Goal: Information Seeking & Learning: Learn about a topic

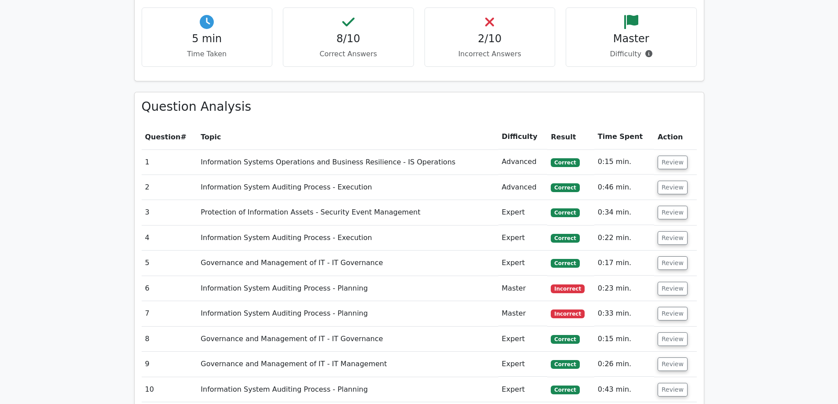
scroll to position [880, 0]
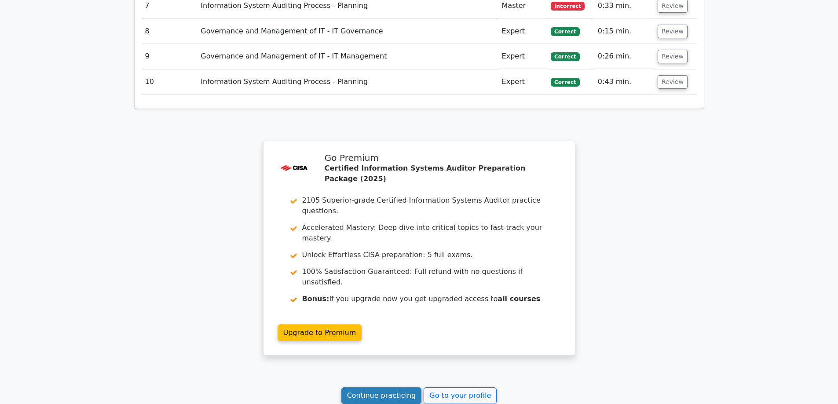
click at [400, 387] on link "Continue practicing" at bounding box center [381, 395] width 80 height 17
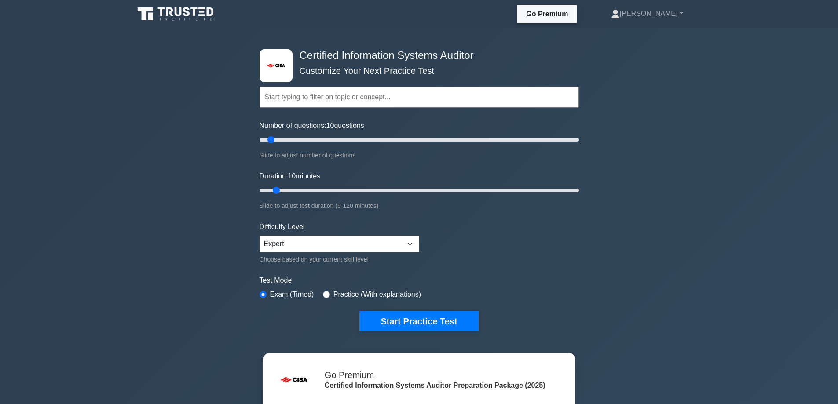
click at [427, 340] on div ".st0{fill:#E31818;} Certified Information Systems Auditor Customize Your Next P…" at bounding box center [419, 190] width 330 height 325
click at [431, 333] on div ".st0{fill:#E31818;} Certified Information Systems Auditor Customize Your Next P…" at bounding box center [419, 190] width 330 height 325
click at [431, 323] on button "Start Practice Test" at bounding box center [418, 321] width 119 height 20
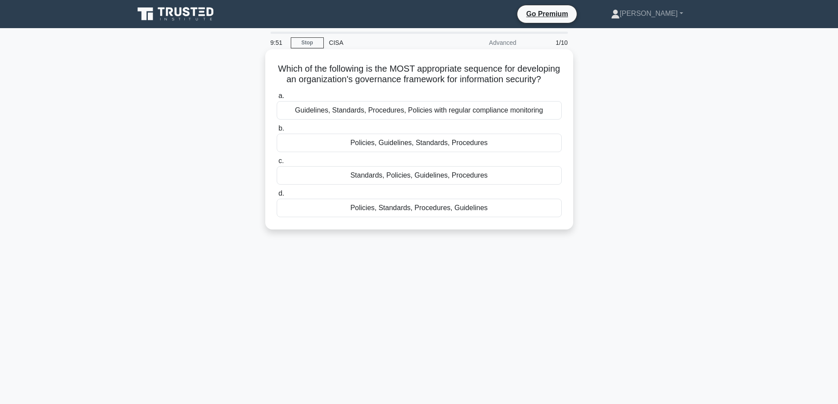
click at [403, 217] on div "Policies, Standards, Procedures, Guidelines" at bounding box center [419, 208] width 285 height 18
click at [277, 197] on input "d. Policies, Standards, Procedures, Guidelines" at bounding box center [277, 194] width 0 height 6
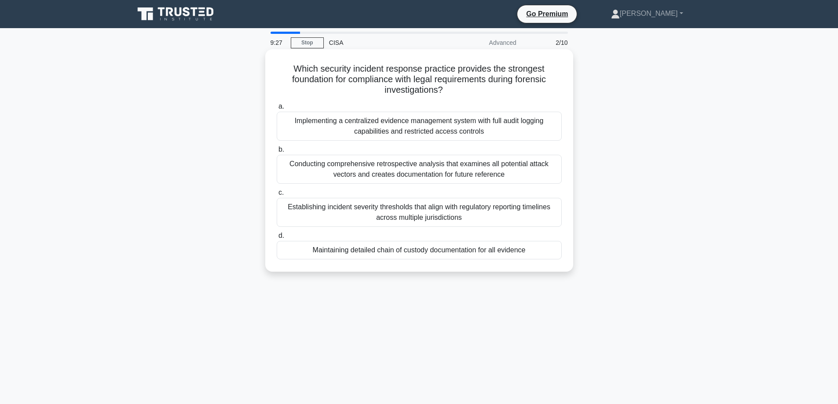
click at [298, 250] on div "Maintaining detailed chain of custody documentation for all evidence" at bounding box center [419, 250] width 285 height 18
click at [277, 239] on input "d. Maintaining detailed chain of custody documentation for all evidence" at bounding box center [277, 236] width 0 height 6
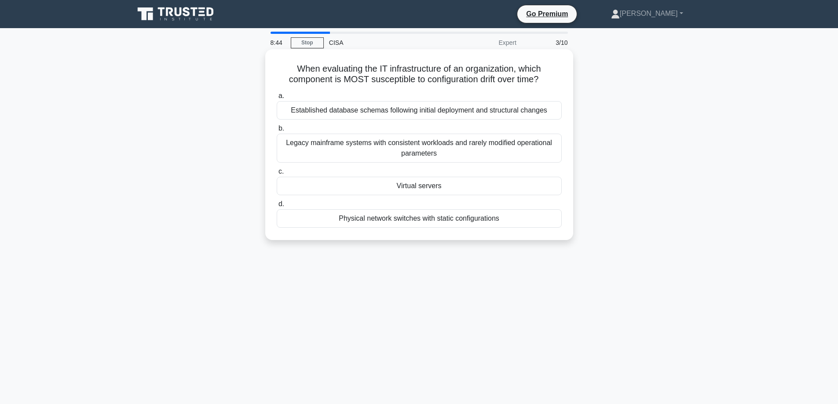
click at [309, 185] on div "Virtual servers" at bounding box center [419, 186] width 285 height 18
click at [277, 175] on input "c. Virtual servers" at bounding box center [277, 172] width 0 height 6
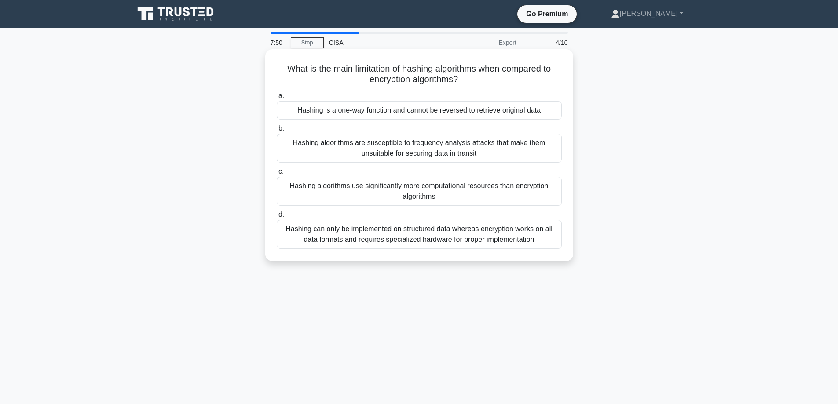
click at [365, 230] on div "Hashing can only be implemented on structured data whereas encryption works on …" at bounding box center [419, 234] width 285 height 29
click at [277, 218] on input "d. Hashing can only be implemented on structured data whereas encryption works …" at bounding box center [277, 215] width 0 height 6
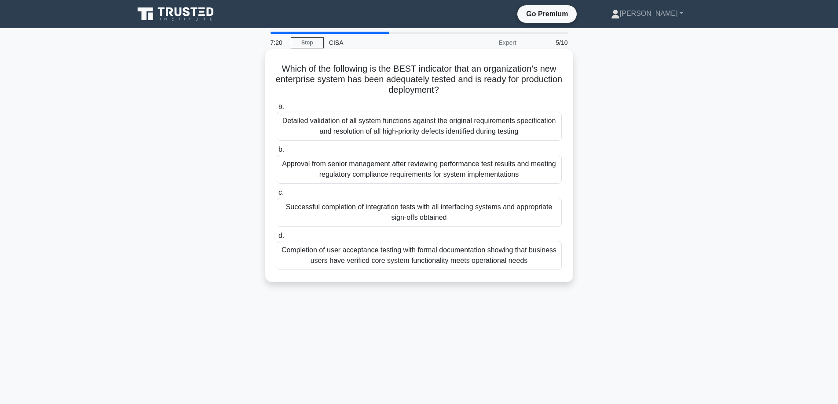
click at [312, 131] on div "Detailed validation of all system functions against the original requirements s…" at bounding box center [419, 126] width 285 height 29
click at [277, 110] on input "a. Detailed validation of all system functions against the original requirement…" at bounding box center [277, 107] width 0 height 6
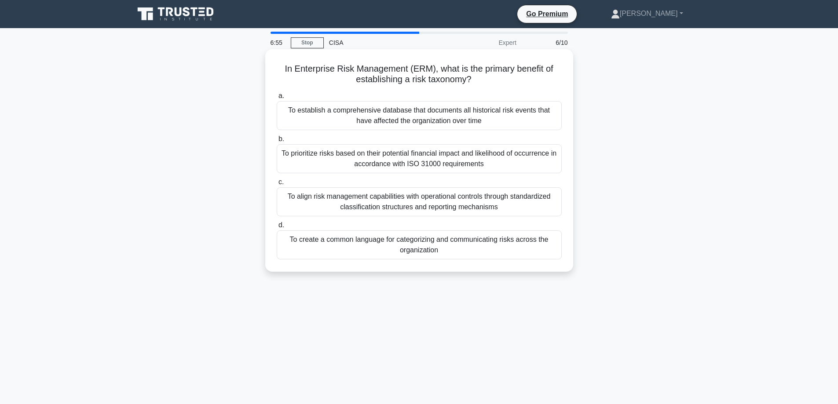
drag, startPoint x: 292, startPoint y: 197, endPoint x: 289, endPoint y: 204, distance: 7.1
click at [289, 203] on div "To align risk management capabilities with operational controls through standar…" at bounding box center [419, 201] width 285 height 29
click at [290, 206] on div "To align risk management capabilities with operational controls through standar…" at bounding box center [419, 201] width 285 height 29
click at [277, 185] on input "c. To align risk management capabilities with operational controls through stan…" at bounding box center [277, 182] width 0 height 6
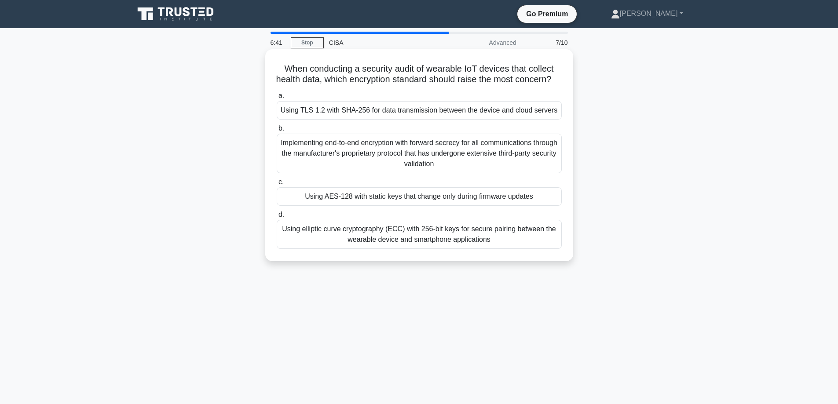
click at [292, 206] on div "Using AES-128 with static keys that change only during firmware updates" at bounding box center [419, 196] width 285 height 18
click at [277, 185] on input "c. Using AES-128 with static keys that change only during firmware updates" at bounding box center [277, 182] width 0 height 6
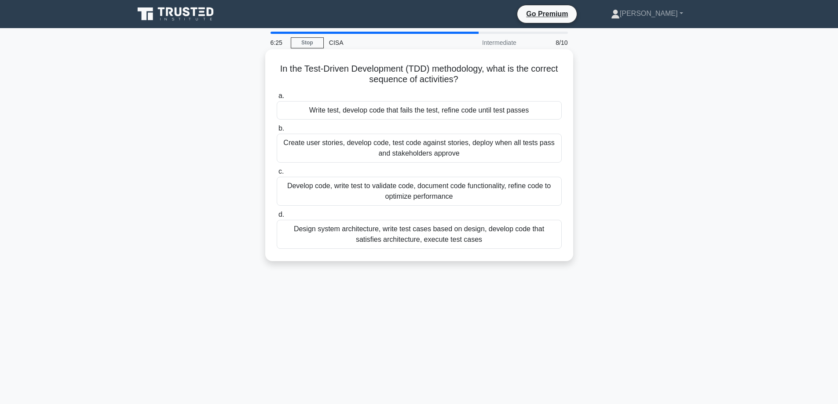
click at [345, 239] on div "Design system architecture, write test cases based on design, develop code that…" at bounding box center [419, 234] width 285 height 29
click at [277, 218] on input "d. Design system architecture, write test cases based on design, develop code t…" at bounding box center [277, 215] width 0 height 6
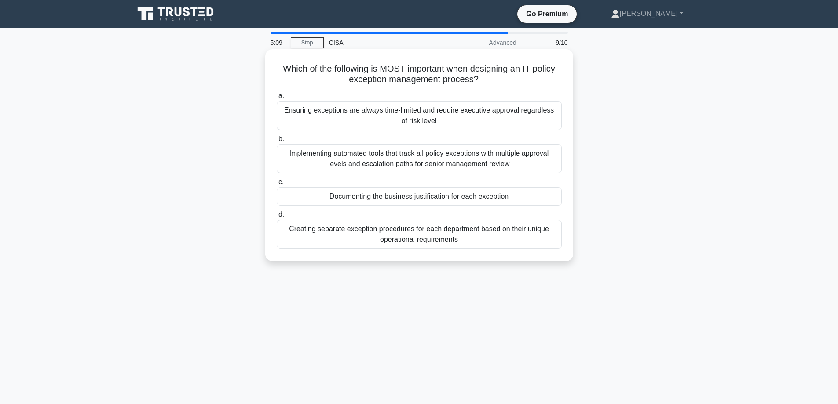
click at [349, 164] on div "Implementing automated tools that track all policy exceptions with multiple app…" at bounding box center [419, 158] width 285 height 29
click at [277, 142] on input "b. Implementing automated tools that track all policy exceptions with multiple …" at bounding box center [277, 139] width 0 height 6
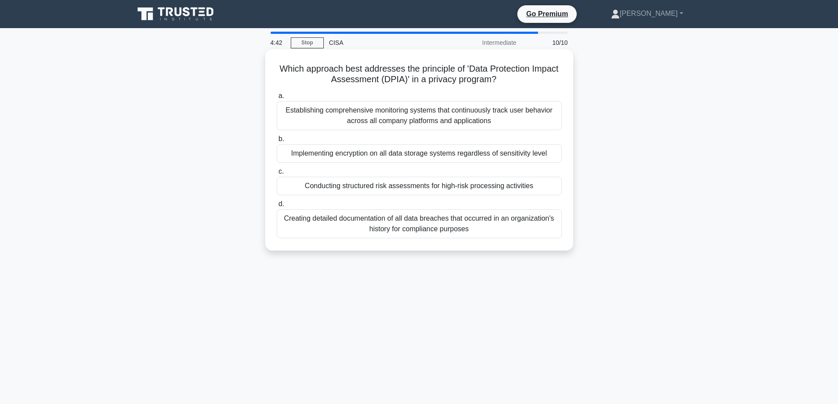
click at [291, 185] on div "Conducting structured risk assessments for high-risk processing activities" at bounding box center [419, 186] width 285 height 18
click at [277, 175] on input "c. Conducting structured risk assessments for high-risk processing activities" at bounding box center [277, 172] width 0 height 6
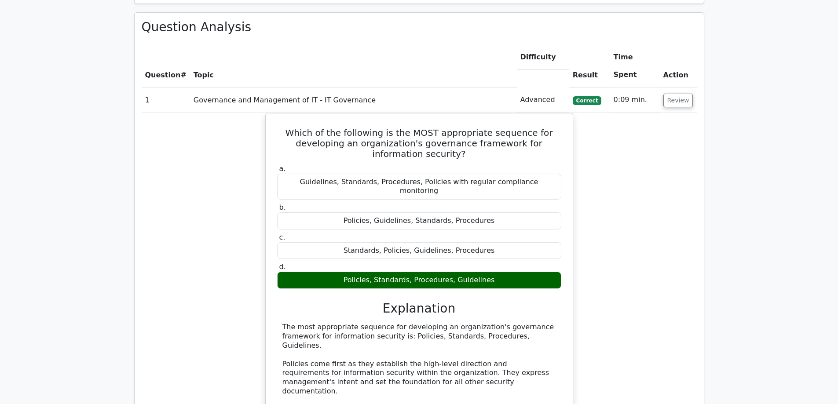
scroll to position [484, 0]
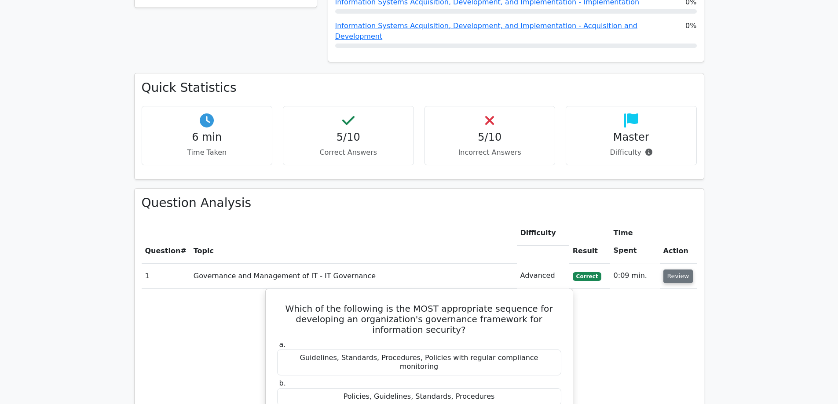
click at [683, 270] on button "Review" at bounding box center [678, 277] width 30 height 14
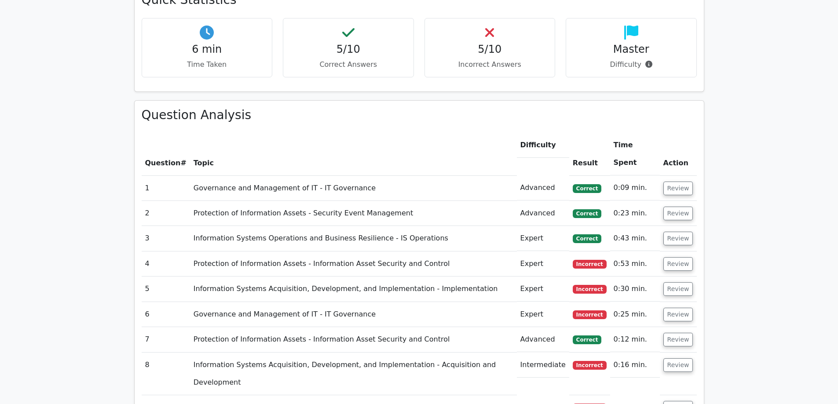
scroll to position [616, 0]
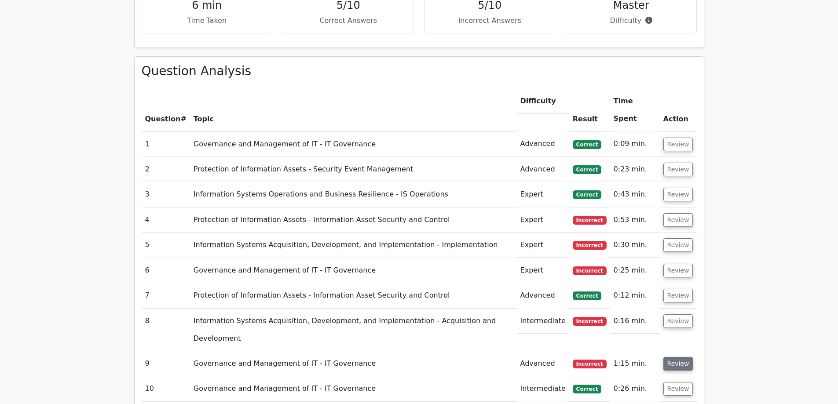
click at [681, 357] on button "Review" at bounding box center [678, 364] width 30 height 14
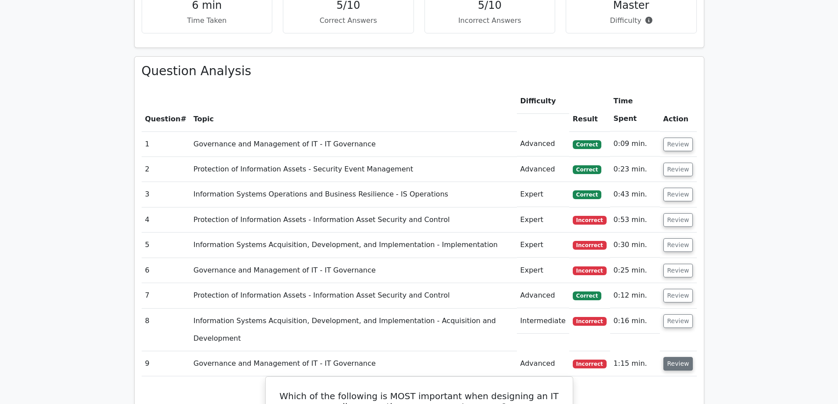
click at [673, 357] on button "Review" at bounding box center [678, 364] width 30 height 14
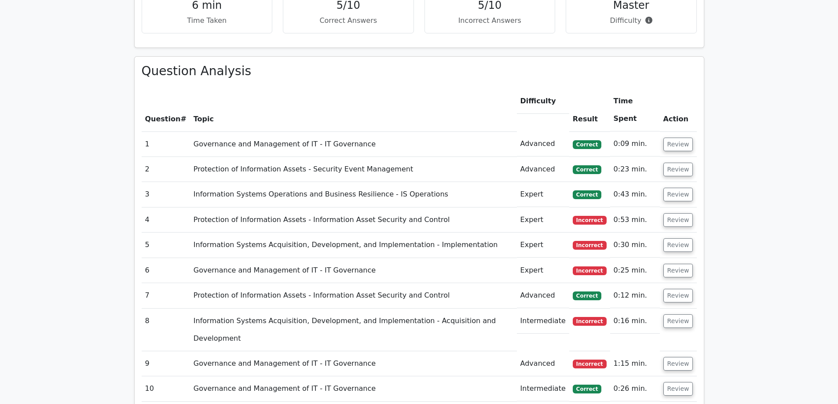
click at [673, 309] on td "Review" at bounding box center [678, 330] width 37 height 43
click at [672, 314] on button "Review" at bounding box center [678, 321] width 30 height 14
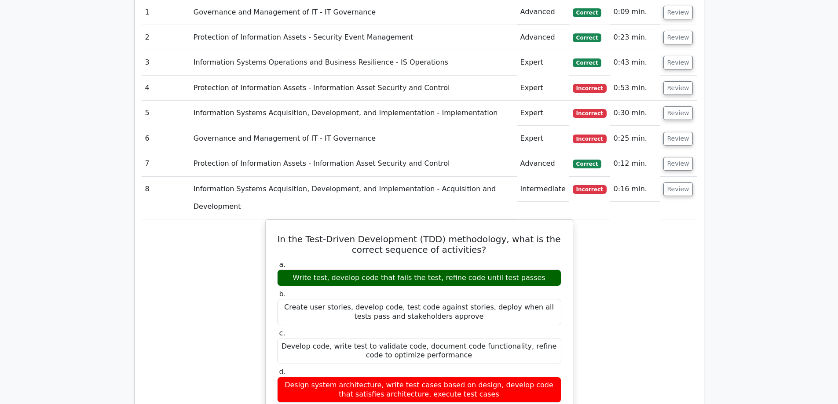
scroll to position [704, 0]
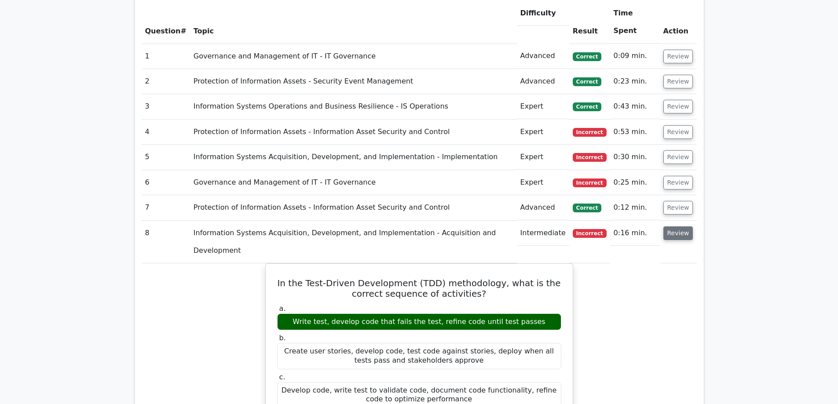
click at [674, 226] on button "Review" at bounding box center [678, 233] width 30 height 14
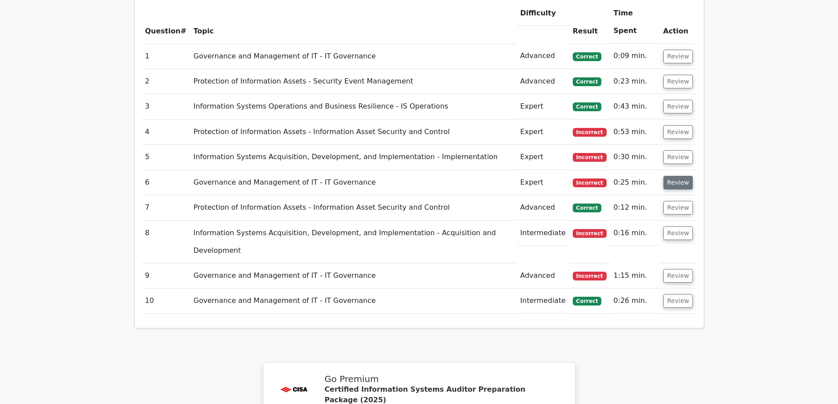
click at [668, 176] on button "Review" at bounding box center [678, 183] width 30 height 14
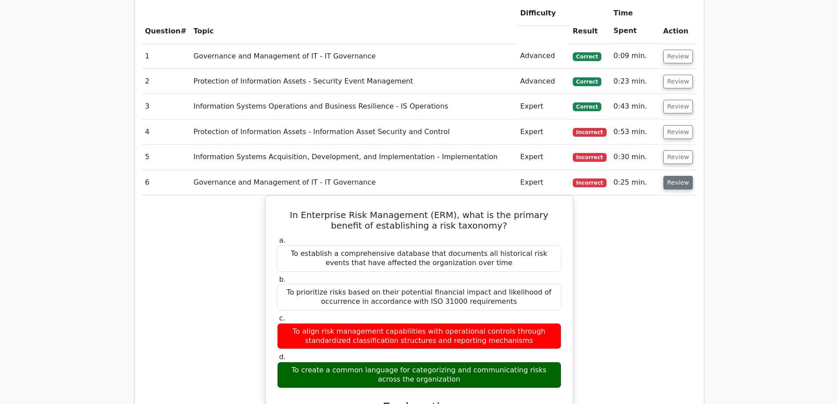
click at [668, 176] on button "Review" at bounding box center [678, 183] width 30 height 14
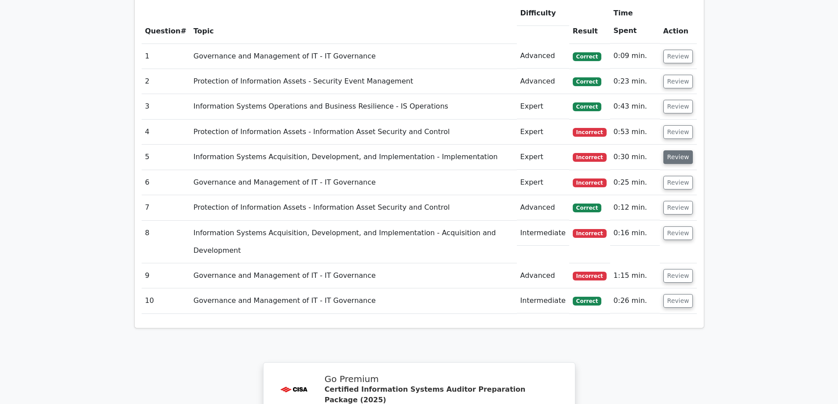
click at [675, 150] on button "Review" at bounding box center [678, 157] width 30 height 14
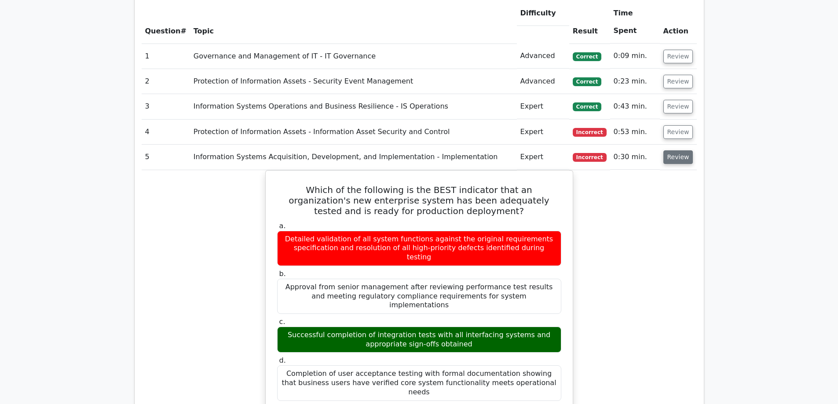
click at [675, 150] on button "Review" at bounding box center [678, 157] width 30 height 14
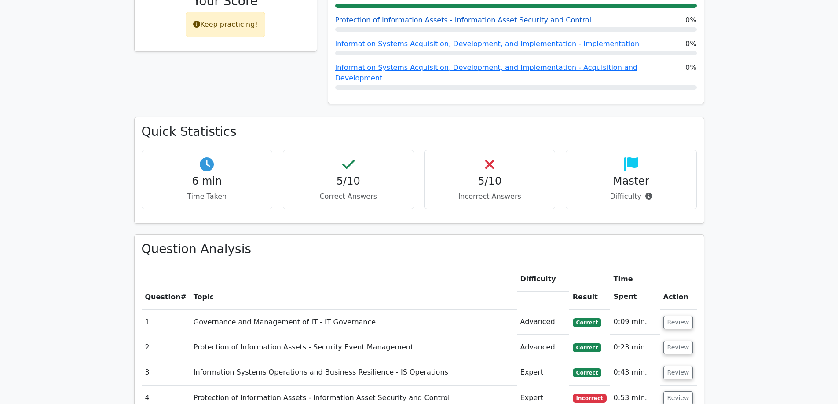
scroll to position [352, 0]
